Goal: Find contact information: Find contact information

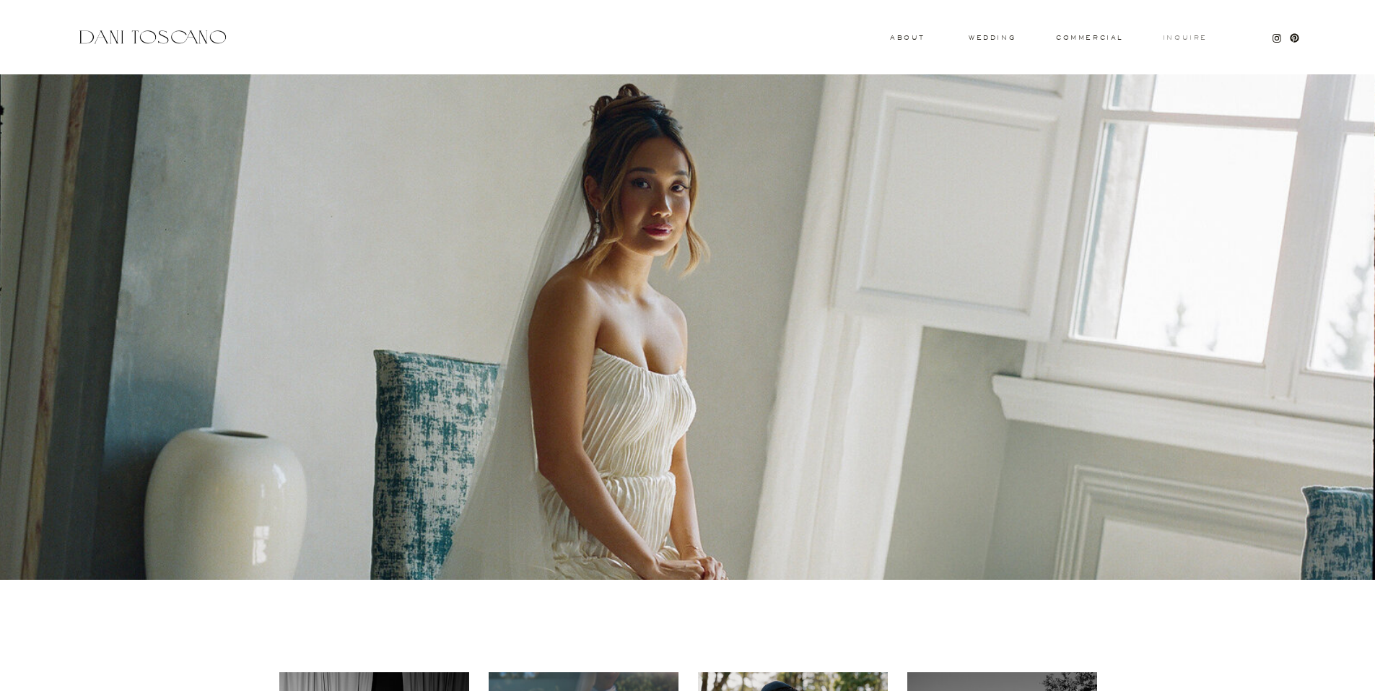
click at [1192, 36] on h3 "Inquire" at bounding box center [1185, 38] width 46 height 7
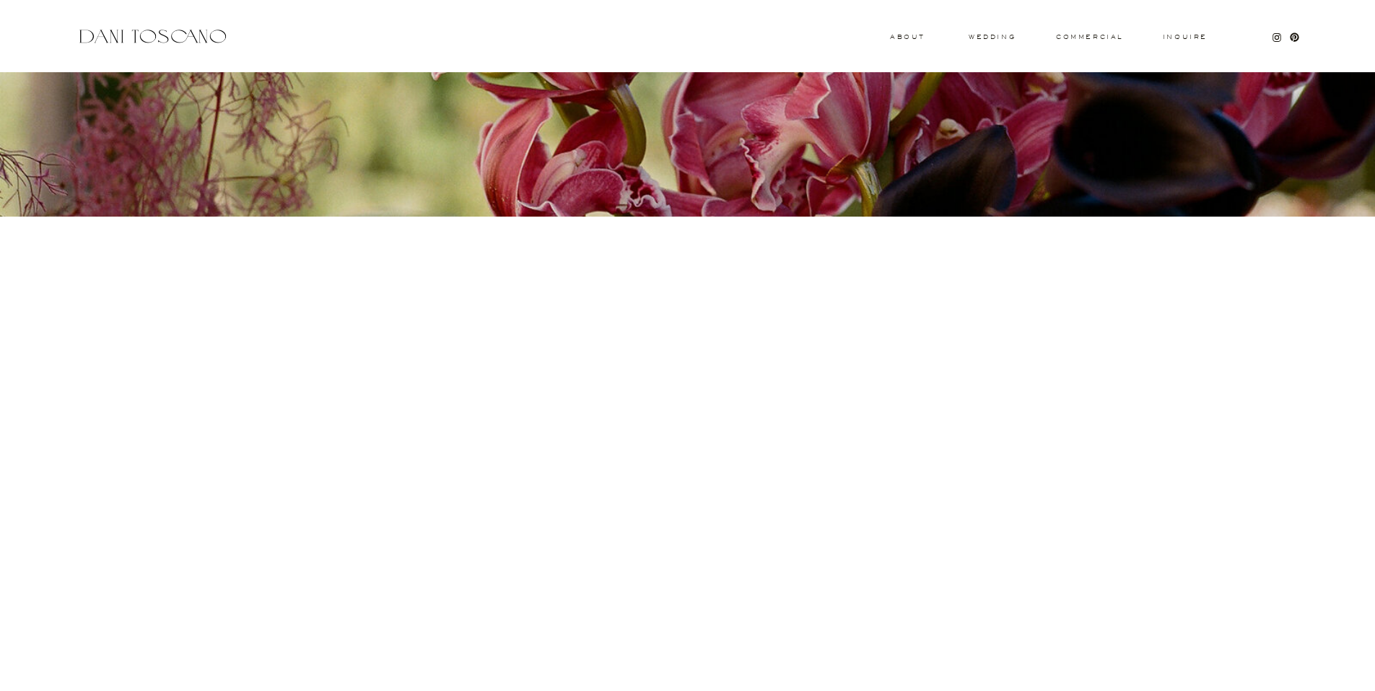
scroll to position [291, 0]
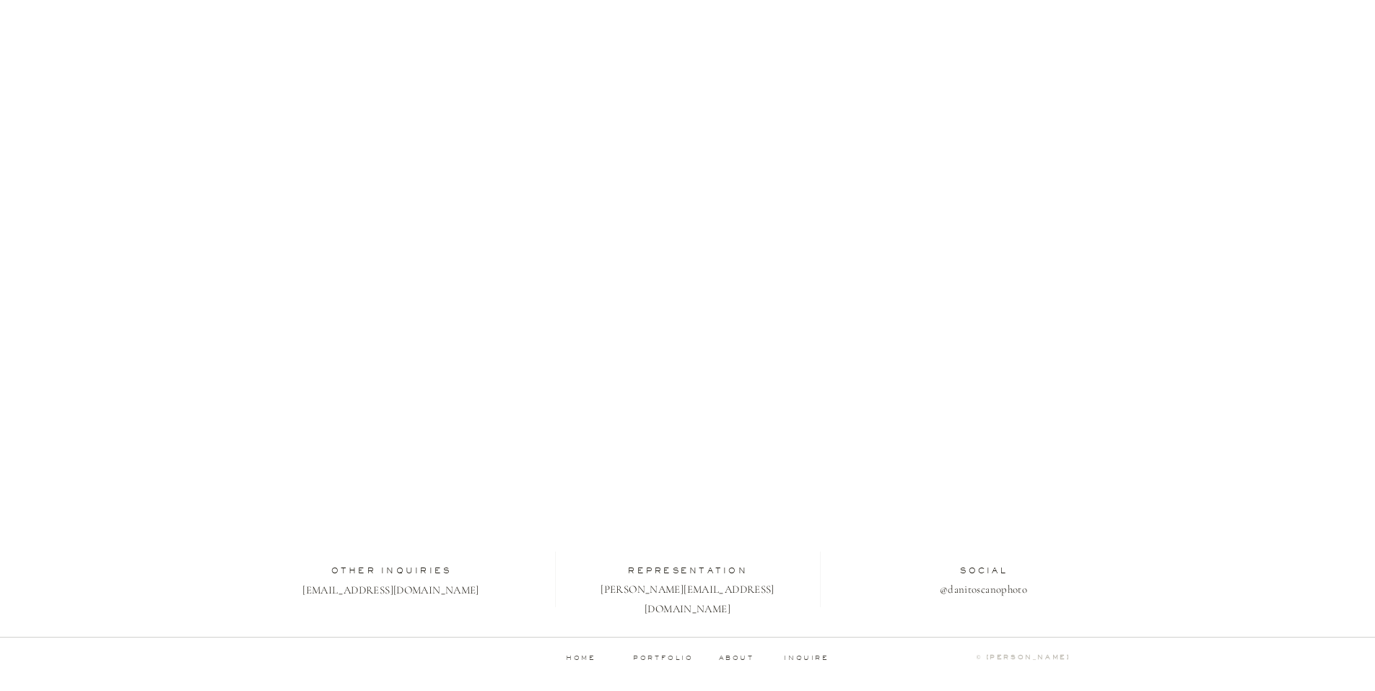
drag, startPoint x: 502, startPoint y: 601, endPoint x: 341, endPoint y: 598, distance: 161.7
click at [341, 598] on div at bounding box center [688, 291] width 831 height 730
drag, startPoint x: 406, startPoint y: 587, endPoint x: 389, endPoint y: 590, distance: 17.6
click at [389, 590] on p "[EMAIL_ADDRESS][DOMAIN_NAME]" at bounding box center [391, 588] width 186 height 17
